Goal: Transaction & Acquisition: Book appointment/travel/reservation

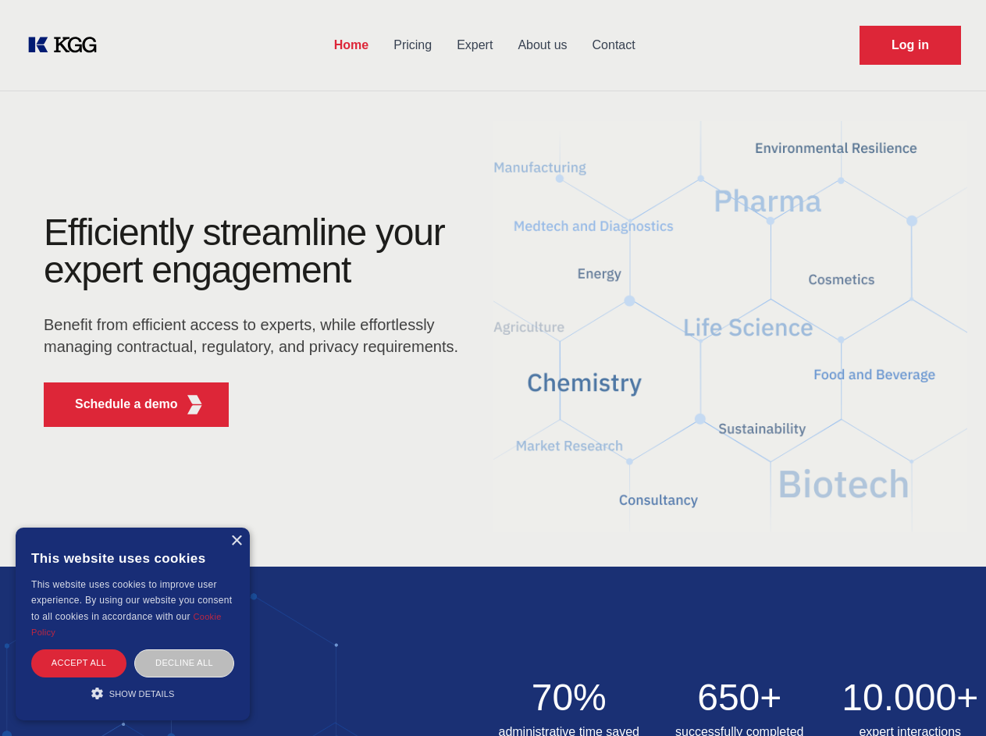
click at [492, 368] on div "Efficiently streamline your expert engagement Benefit from efficient access to …" at bounding box center [256, 327] width 474 height 226
click at [117, 404] on p "Schedule a demo" at bounding box center [126, 404] width 103 height 19
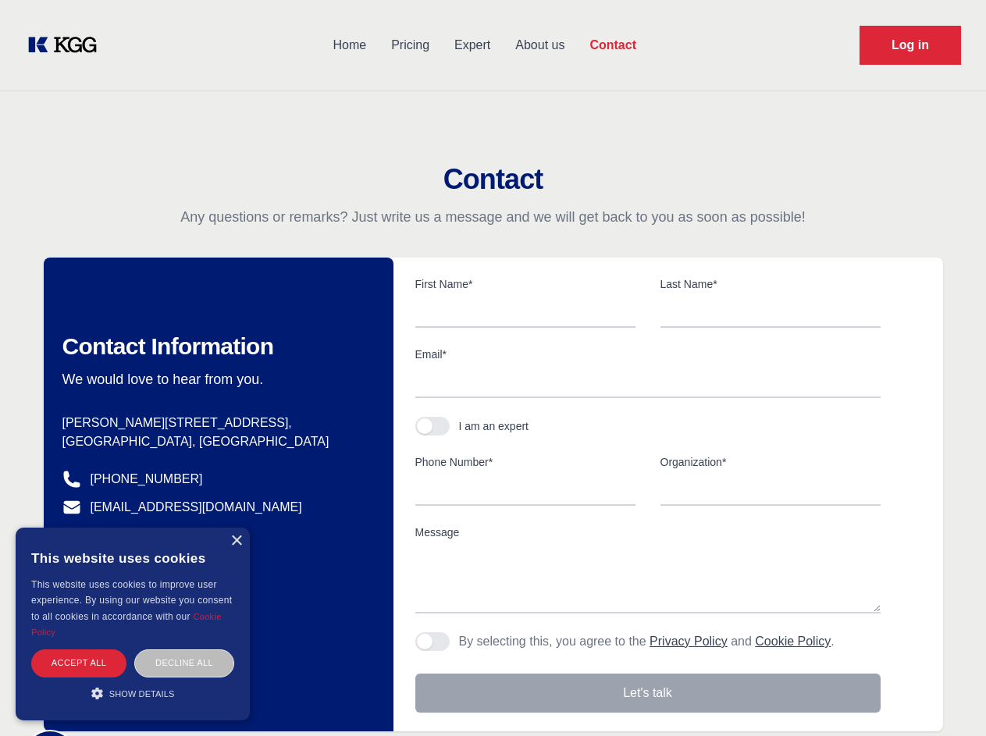
click at [236, 541] on div "× This website uses cookies This website uses cookies to improve user experienc…" at bounding box center [133, 624] width 234 height 193
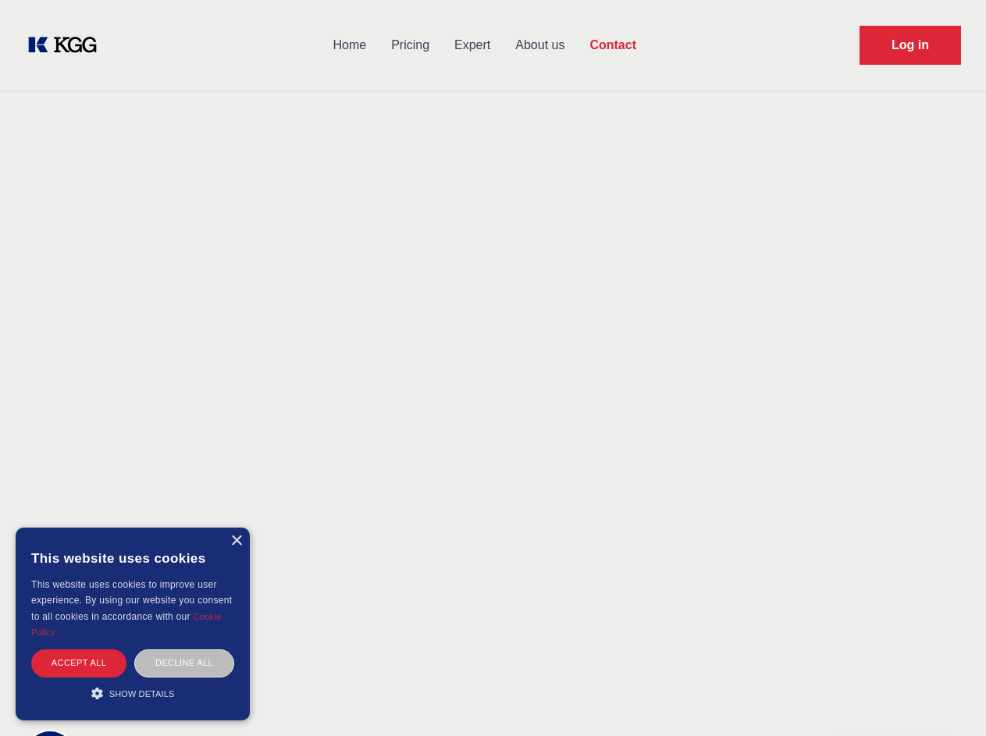
click at [79, 663] on div "Accept all" at bounding box center [78, 662] width 95 height 27
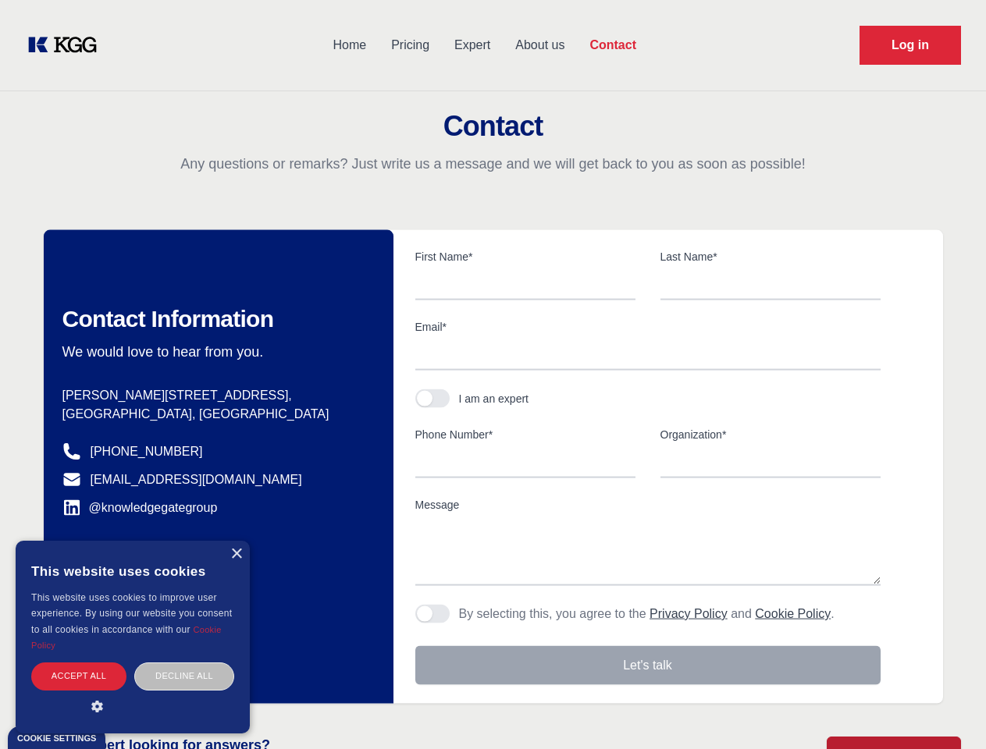
click at [184, 663] on div "Contact Information We would love to hear from you. Postal address [PERSON_NAME…" at bounding box center [219, 467] width 350 height 474
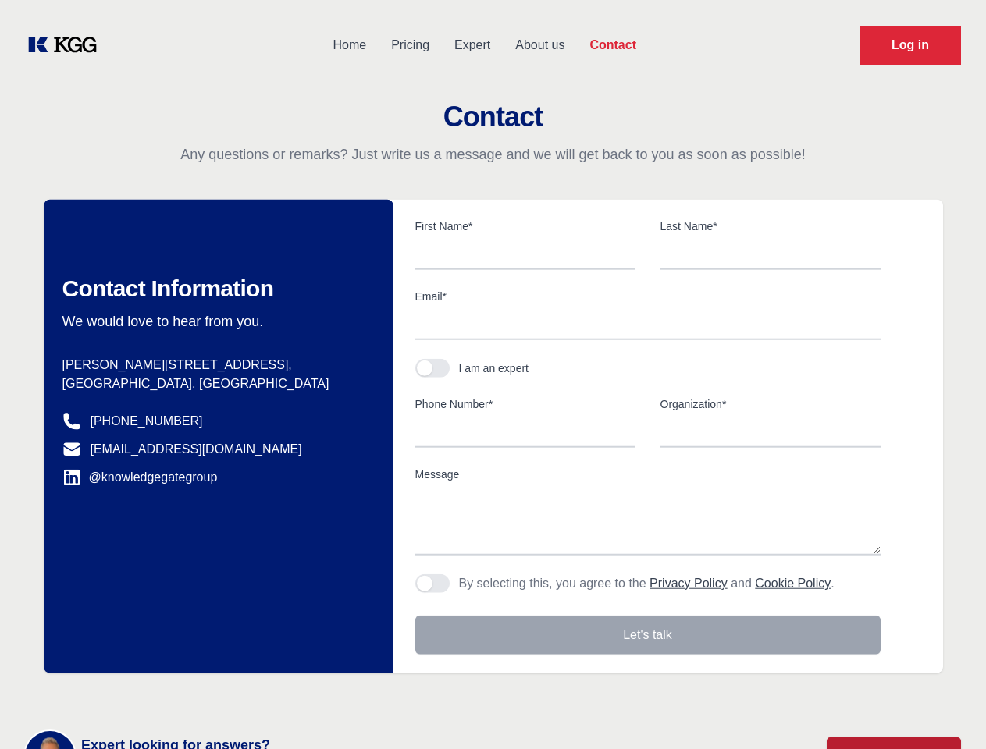
click at [133, 693] on main "Contact Any questions or remarks? Just write us a message and we will get back …" at bounding box center [493, 406] width 986 height 812
